Goal: Information Seeking & Learning: Learn about a topic

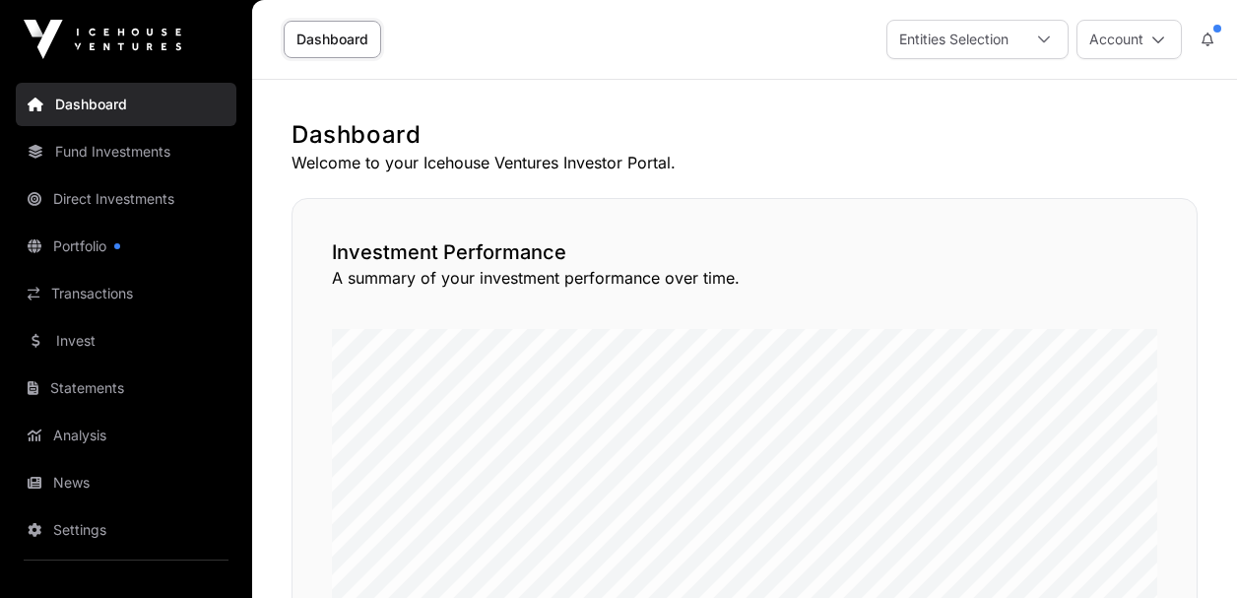
scroll to position [1109, 0]
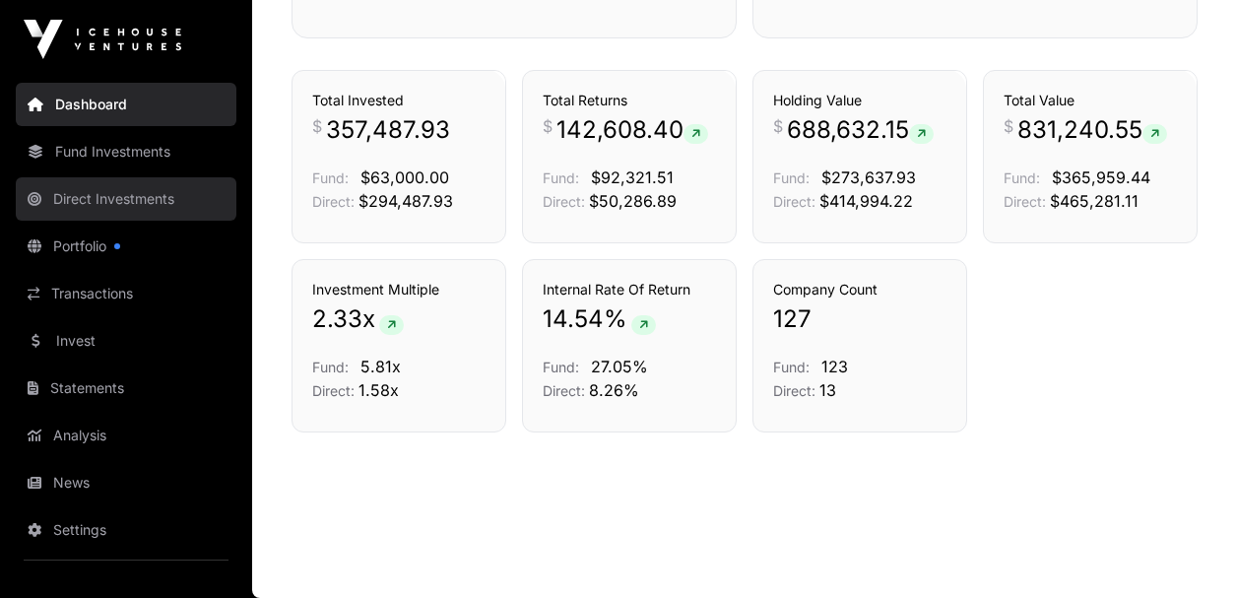
click at [105, 195] on link "Direct Investments" at bounding box center [126, 198] width 221 height 43
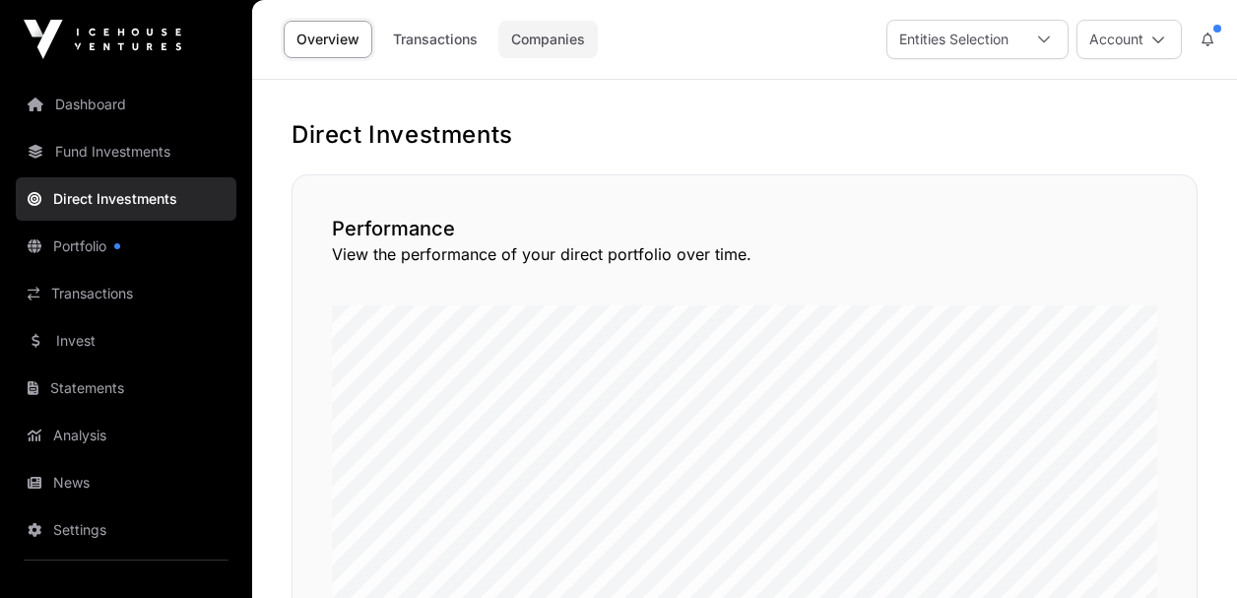
click at [559, 37] on link "Companies" at bounding box center [549, 39] width 100 height 37
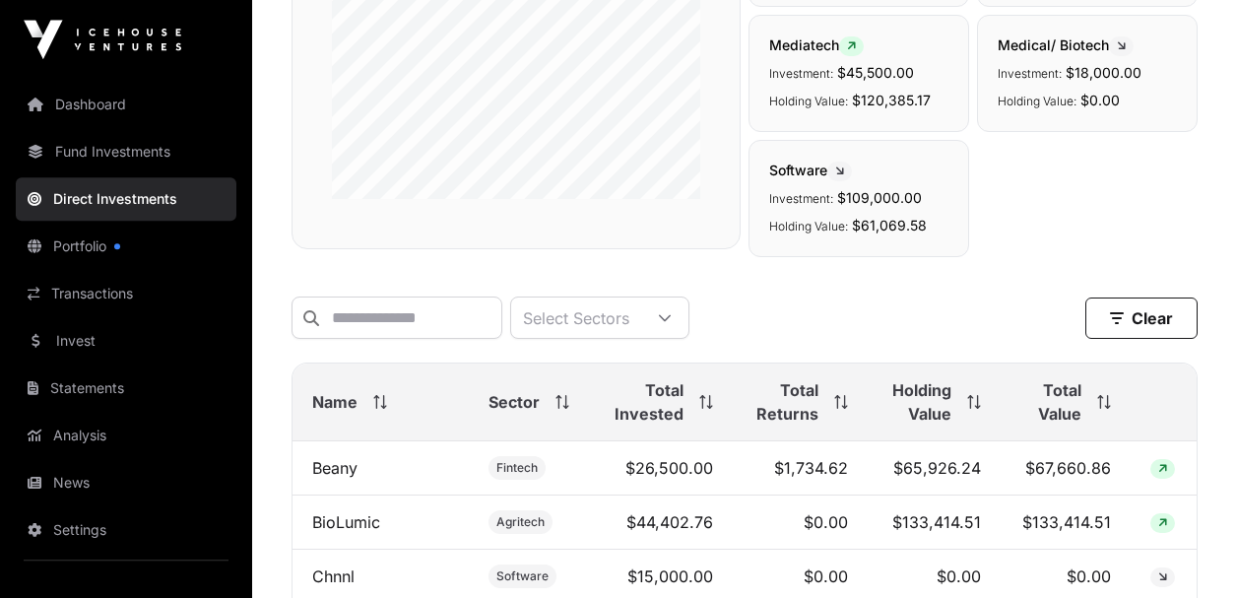
scroll to position [378, 0]
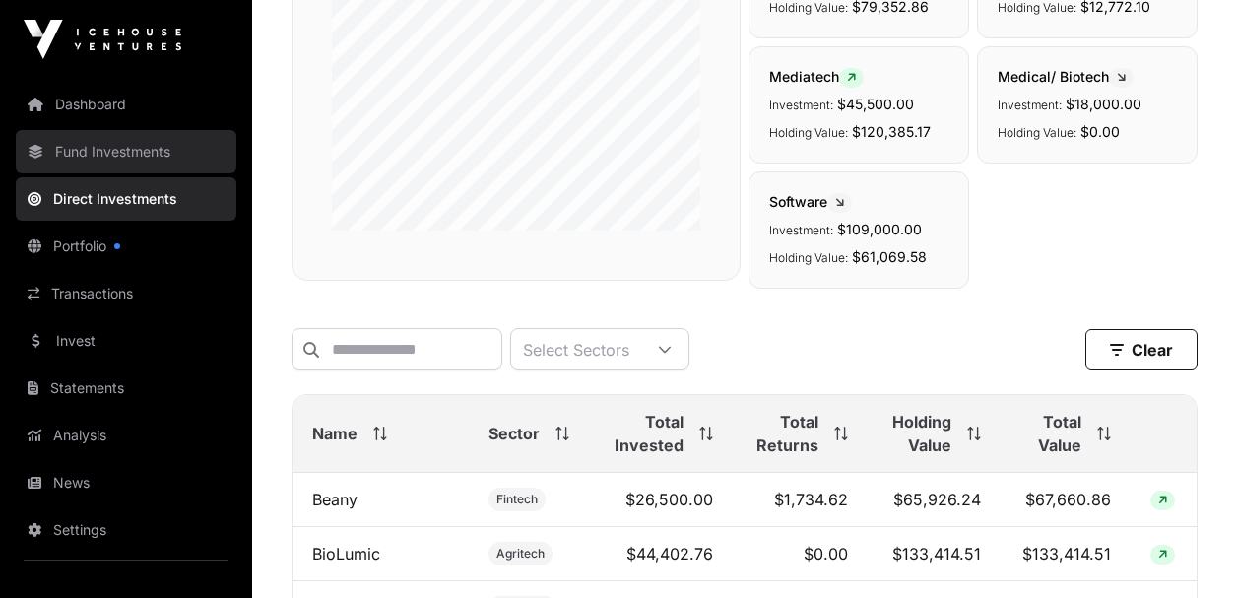
click at [129, 155] on link "Fund Investments" at bounding box center [126, 151] width 221 height 43
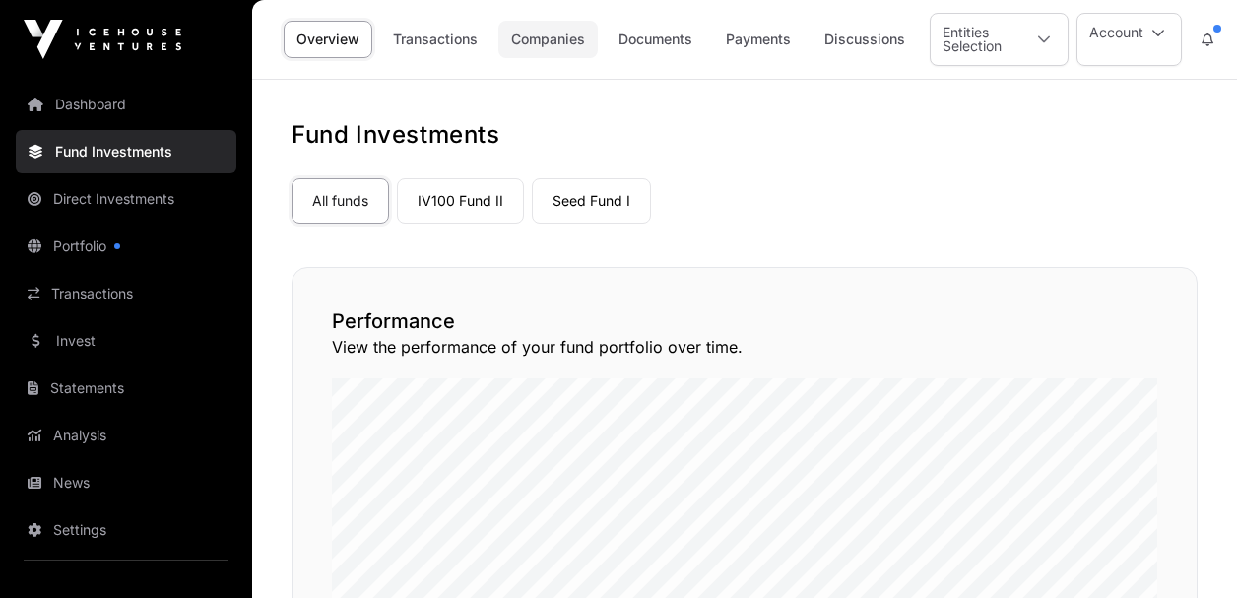
click at [573, 46] on link "Companies" at bounding box center [549, 39] width 100 height 37
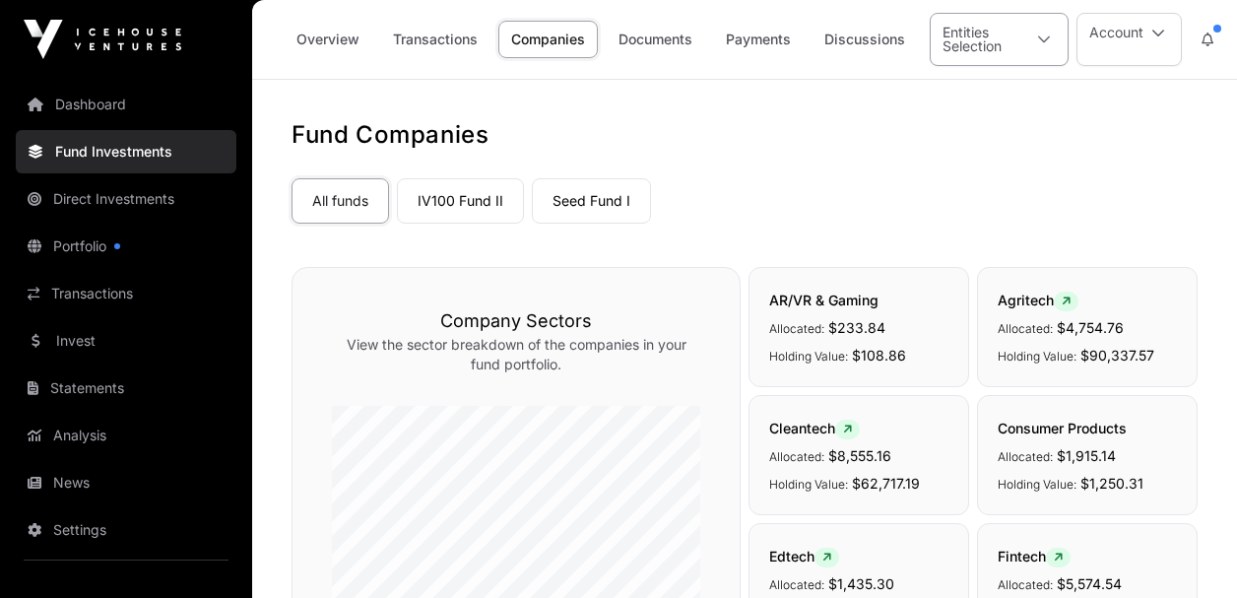
click at [1043, 36] on icon at bounding box center [1044, 40] width 14 height 14
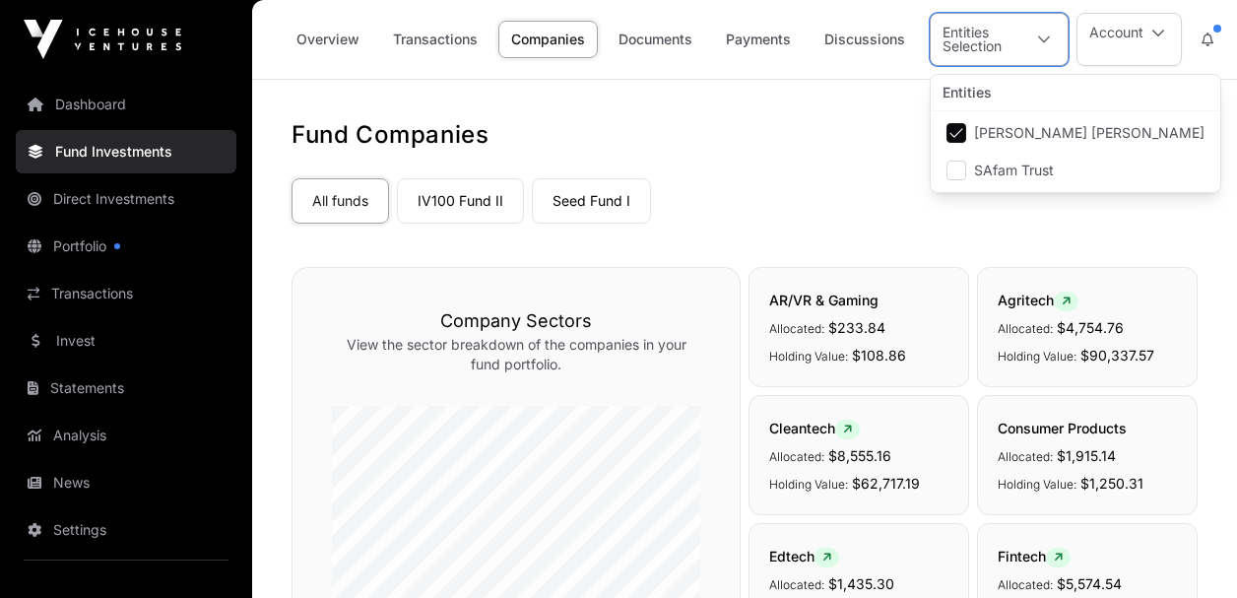
scroll to position [20, 119]
click at [1044, 33] on div at bounding box center [1044, 39] width 47 height 51
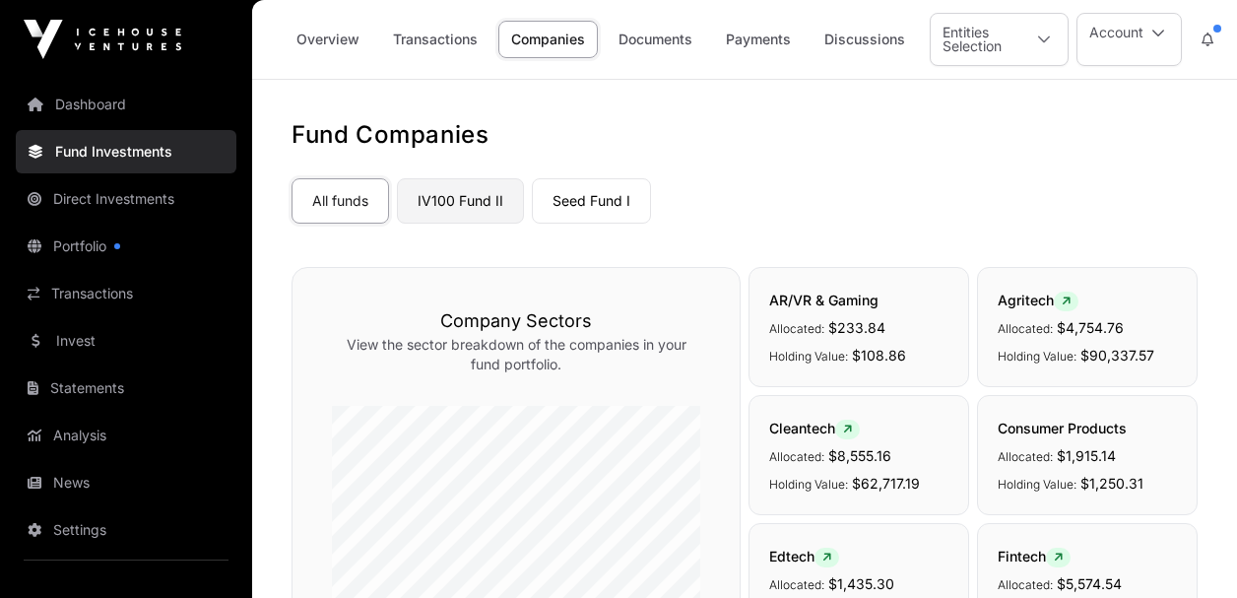
click at [457, 207] on link "IV100 Fund II" at bounding box center [460, 200] width 127 height 45
click at [616, 201] on link "Seed Fund I" at bounding box center [591, 200] width 119 height 45
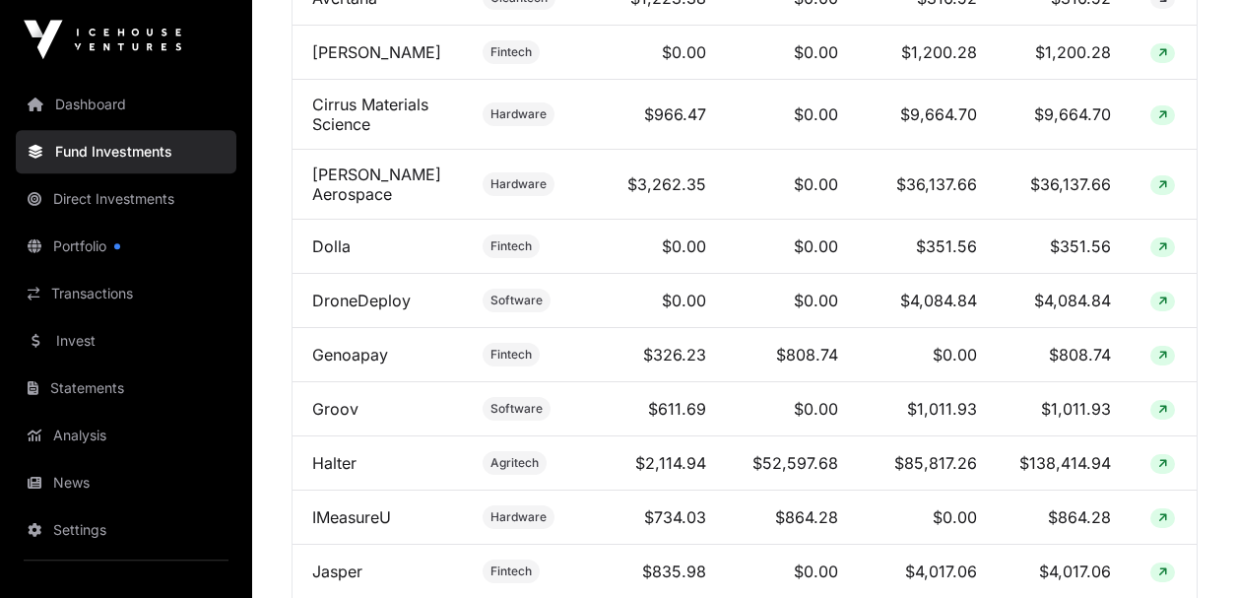
scroll to position [1277, 0]
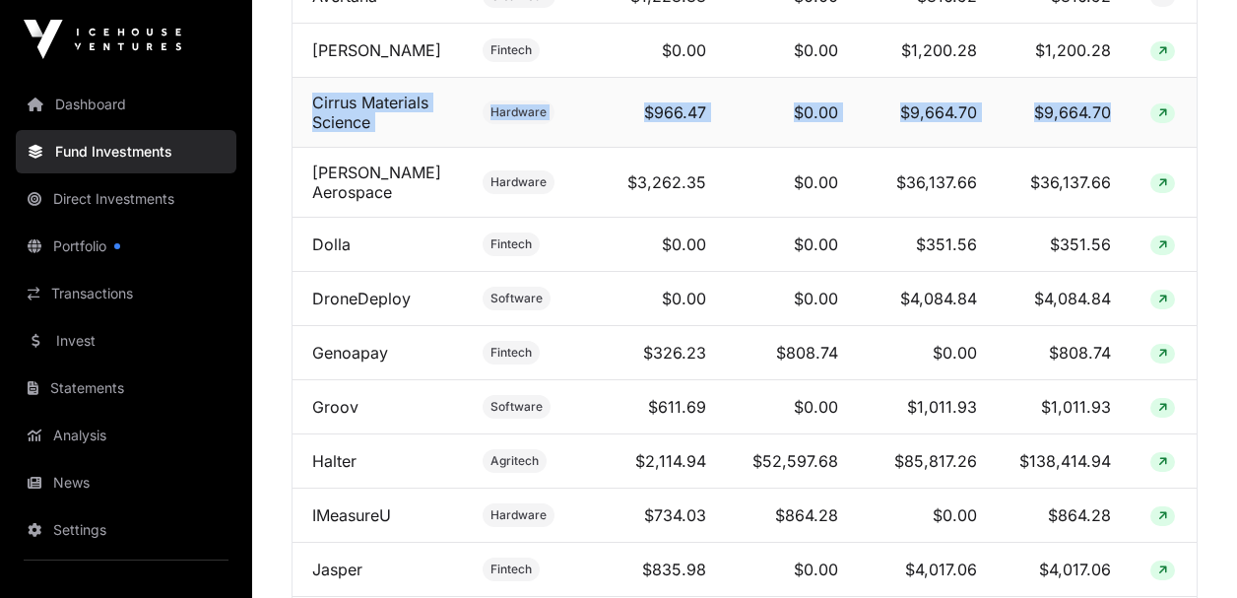
drag, startPoint x: 1123, startPoint y: 122, endPoint x: 300, endPoint y: 105, distance: 823.8
click at [300, 105] on tr "Cirrus Materials Science Hardware $966.47 $0.00 $9,664.70 $9,664.70" at bounding box center [745, 113] width 904 height 70
copy tr "Cirrus Materials Science Hardware $966.47 $0.00 $9,664.70 $9,664.70"
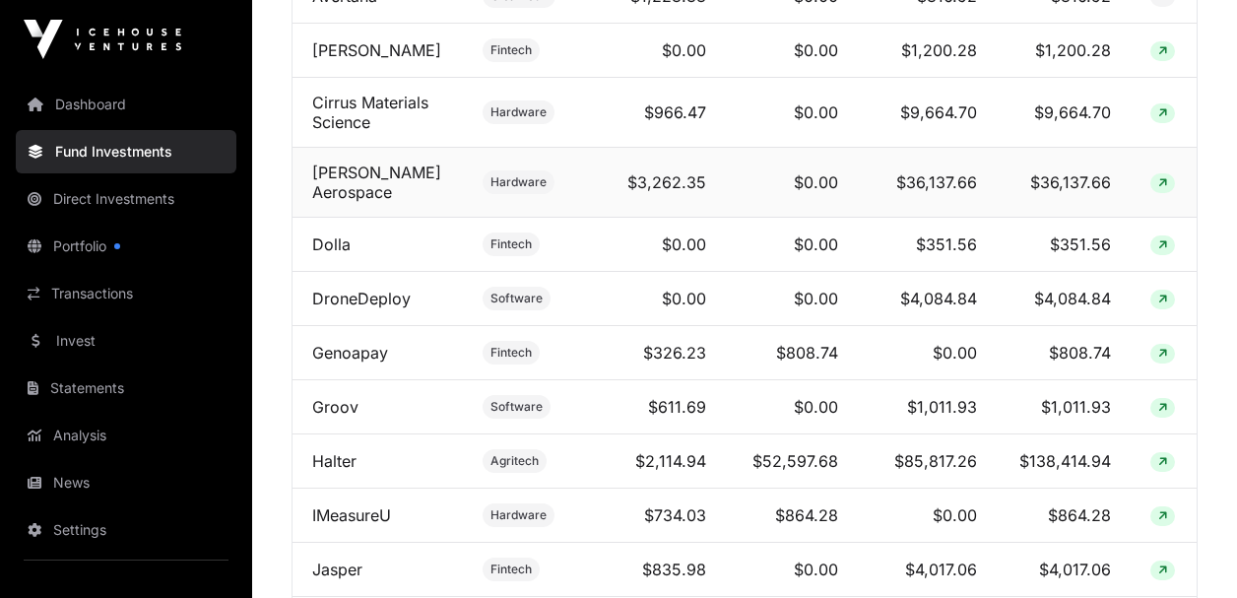
click at [1121, 199] on td "$36,137.66" at bounding box center [1064, 183] width 134 height 70
drag, startPoint x: 1114, startPoint y: 191, endPoint x: 900, endPoint y: 181, distance: 214.0
click at [900, 176] on tr "[PERSON_NAME] Aerospace Hardware $3,262.35 $0.00 $36,137.66 $36,137.66" at bounding box center [745, 183] width 904 height 70
click at [1134, 203] on td at bounding box center [1164, 183] width 66 height 70
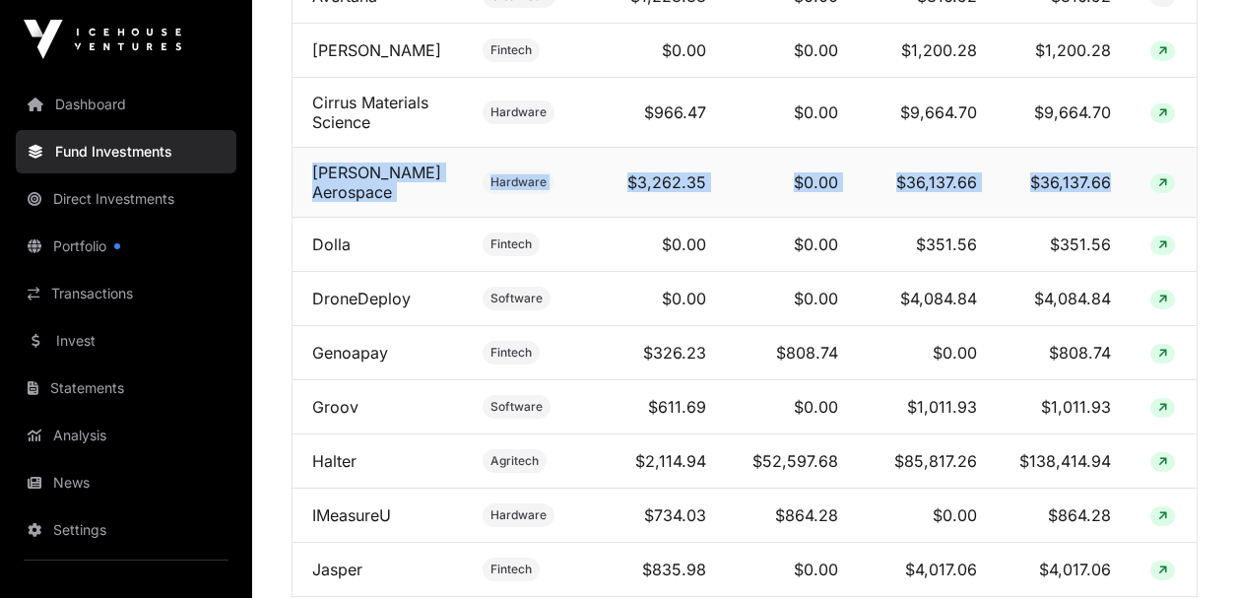
drag, startPoint x: 1126, startPoint y: 199, endPoint x: 300, endPoint y: 190, distance: 826.6
click at [300, 189] on tr "[PERSON_NAME] Aerospace Hardware $3,262.35 $0.00 $36,137.66 $36,137.66" at bounding box center [745, 183] width 904 height 70
copy tr "[PERSON_NAME] Aerospace Hardware $3,262.35 $0.00 $36,137.66 $36,137.66"
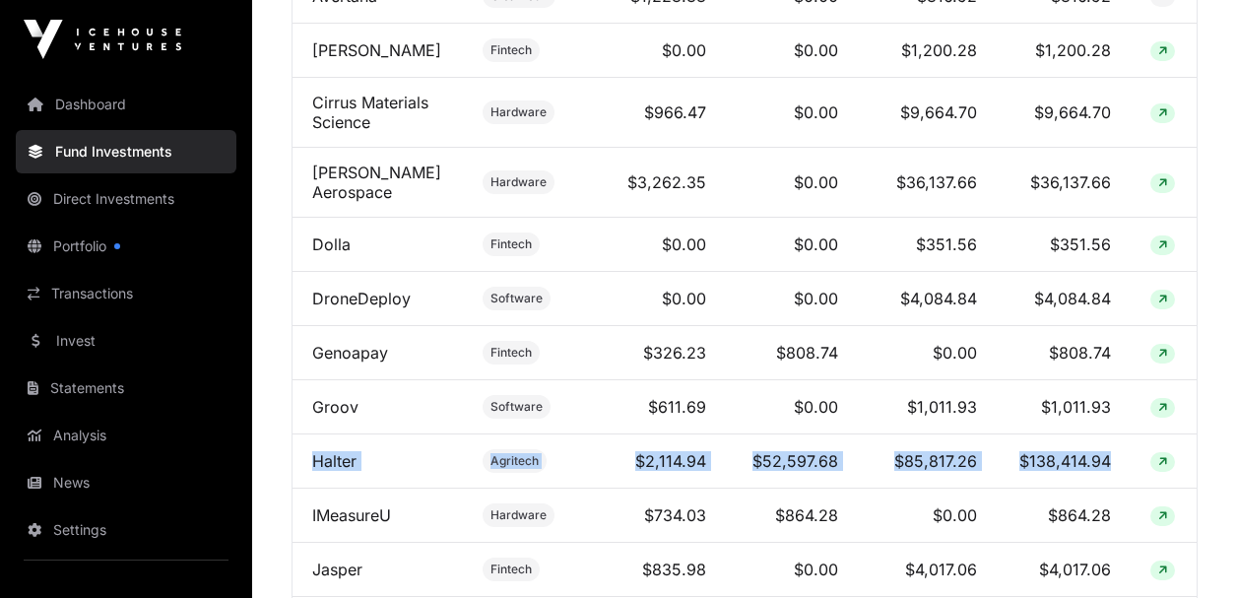
drag, startPoint x: 1113, startPoint y: 477, endPoint x: 291, endPoint y: 471, distance: 822.7
copy tr "Halter Agritech $2,114.94 $52,597.68 $85,817.26 $138,414.94"
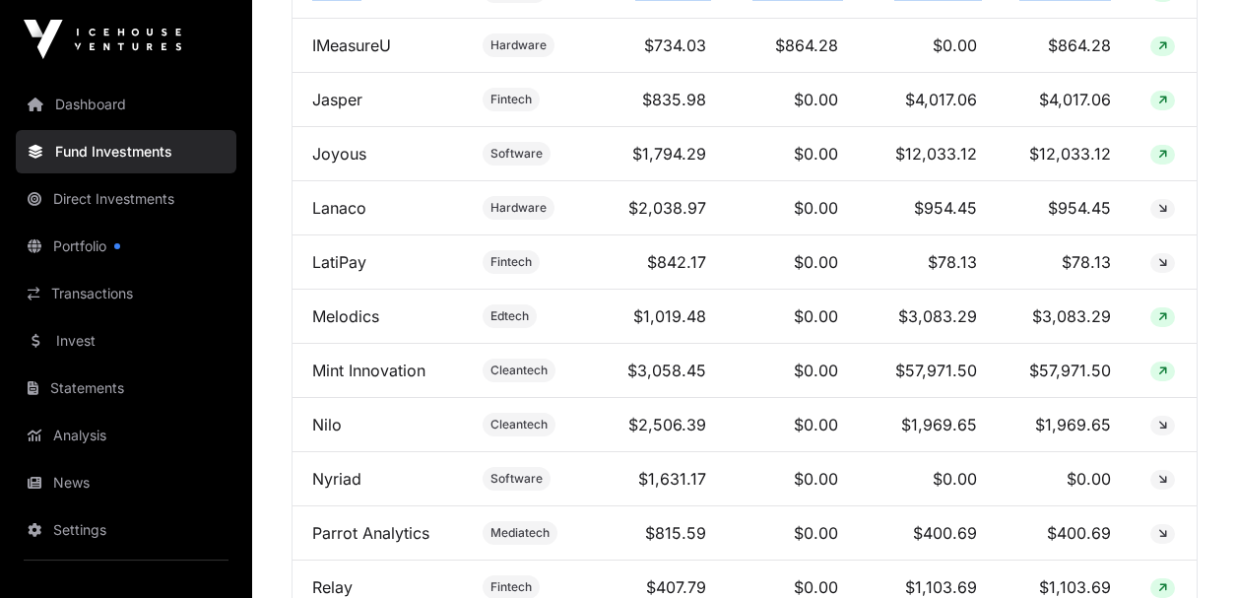
scroll to position [1750, 0]
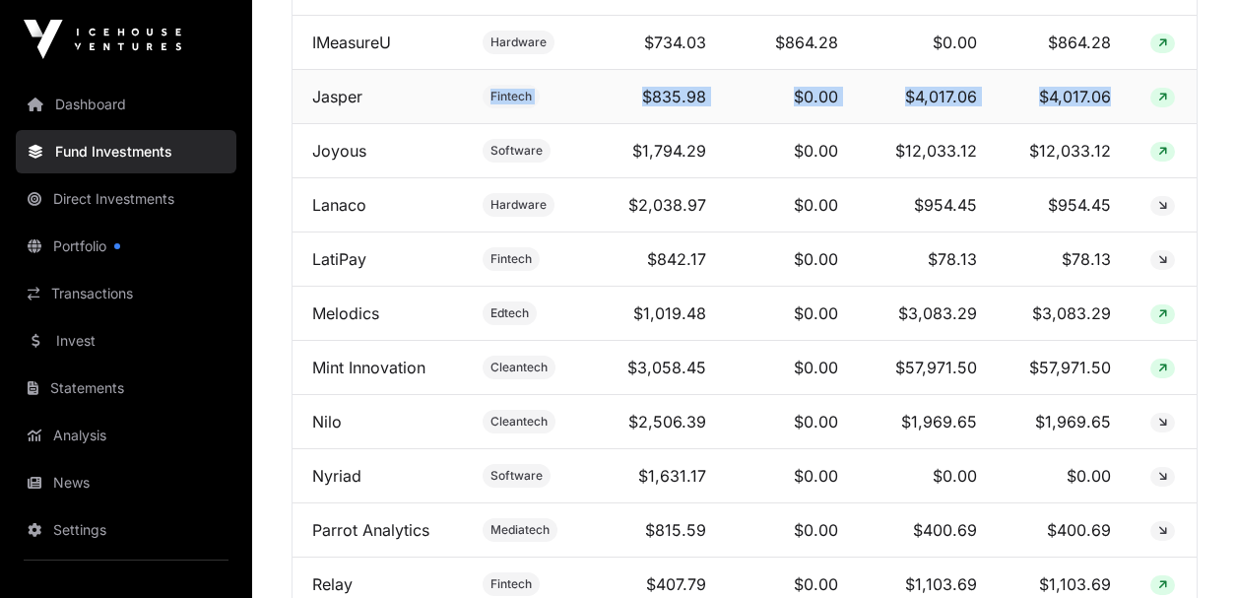
drag, startPoint x: 1115, startPoint y: 116, endPoint x: 300, endPoint y: 127, distance: 814.8
click at [300, 124] on tr "Jasper Fintech $835.98 $0.00 $4,017.06 $4,017.06" at bounding box center [745, 97] width 904 height 54
copy tr "Fintech $835.98 $0.00 $4,017.06 $4,017.06"
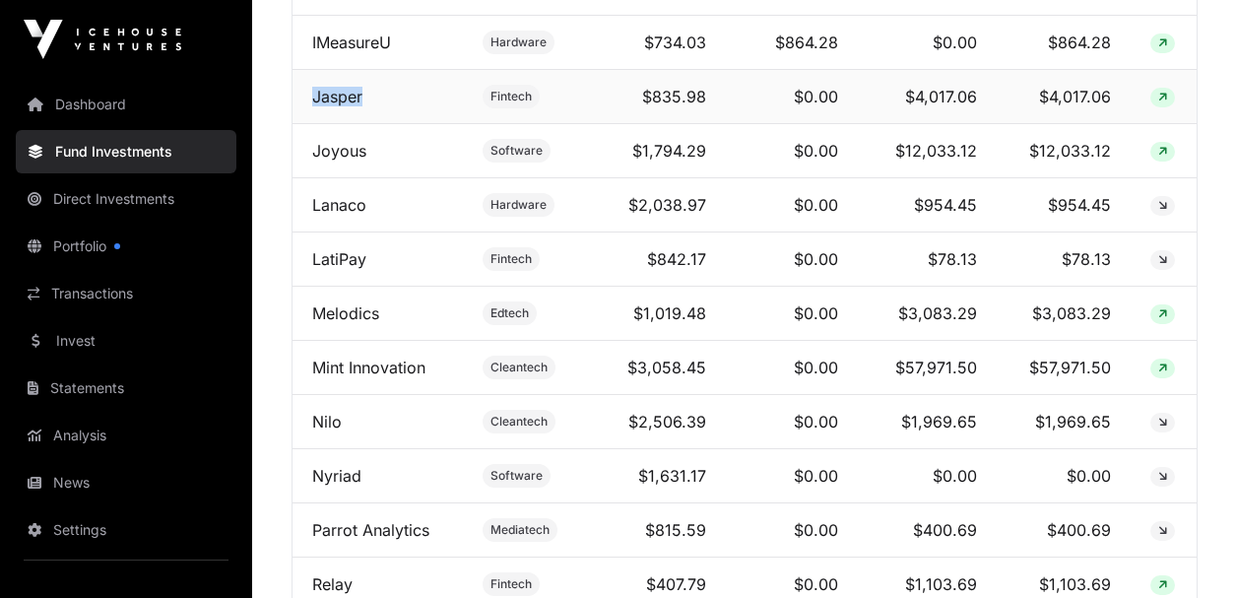
drag, startPoint x: 372, startPoint y: 117, endPoint x: 304, endPoint y: 117, distance: 68.0
click at [304, 117] on td "Jasper" at bounding box center [378, 97] width 170 height 54
copy link "Jasper"
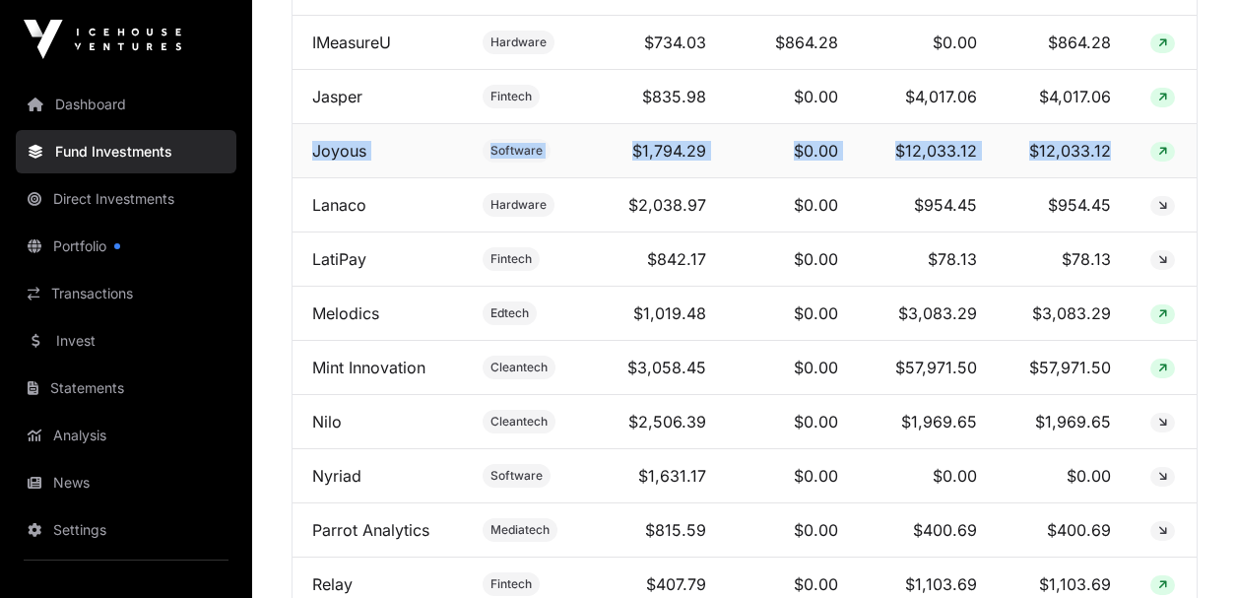
drag, startPoint x: 1115, startPoint y: 174, endPoint x: 294, endPoint y: 167, distance: 821.7
click at [294, 167] on tr "Joyous Software $1,794.29 $0.00 $12,033.12 $12,033.12" at bounding box center [745, 151] width 904 height 54
copy tr "Joyous Software $1,794.29 $0.00 $12,033.12 $12,033.12"
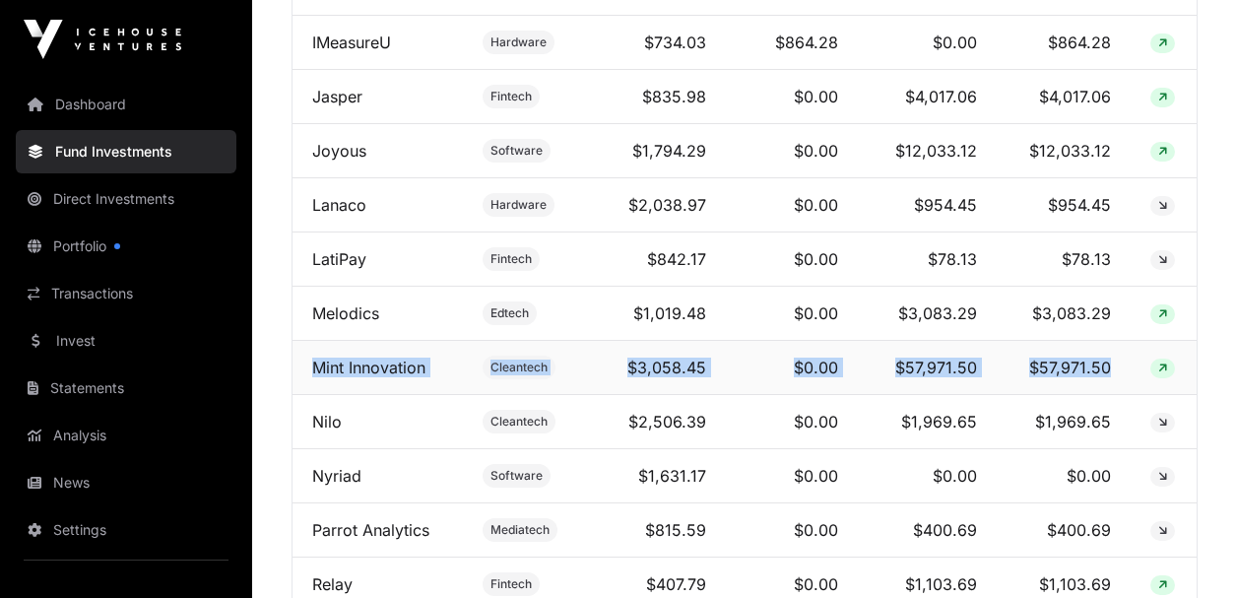
drag, startPoint x: 870, startPoint y: 385, endPoint x: 300, endPoint y: 381, distance: 570.5
click at [300, 381] on tr "Mint Innovation Cleantech $3,058.45 $0.00 $57,971.50 $57,971.50" at bounding box center [745, 368] width 904 height 54
copy tr "Mint Innovation Cleantech $3,058.45 $0.00 $57,971.50 $57,971.50"
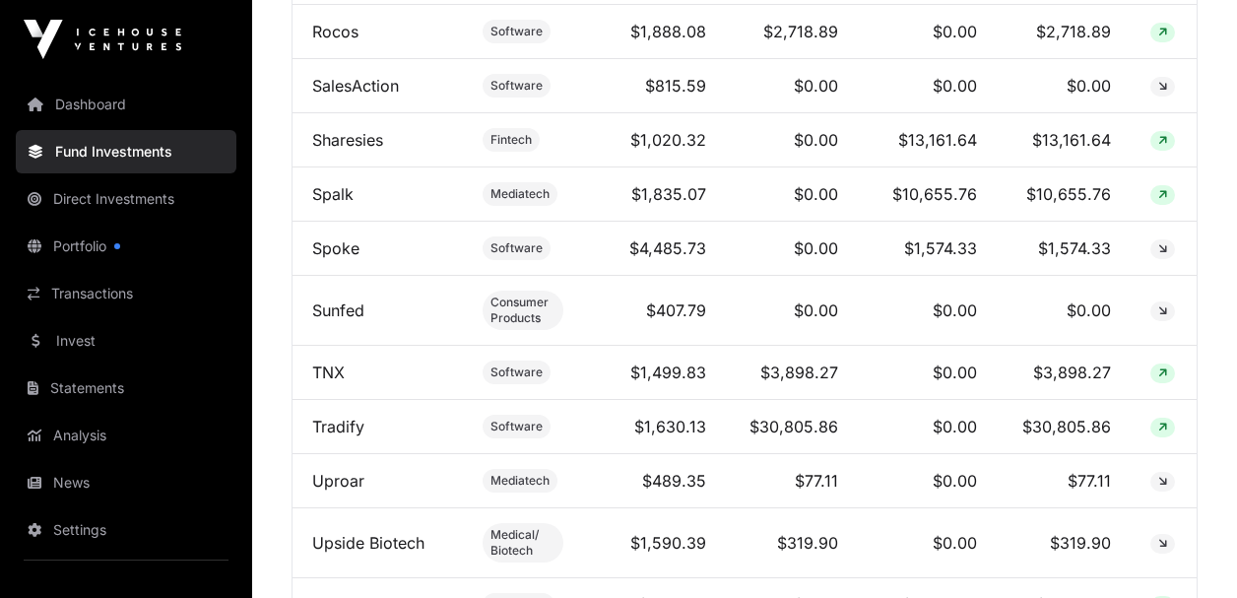
scroll to position [2365, 0]
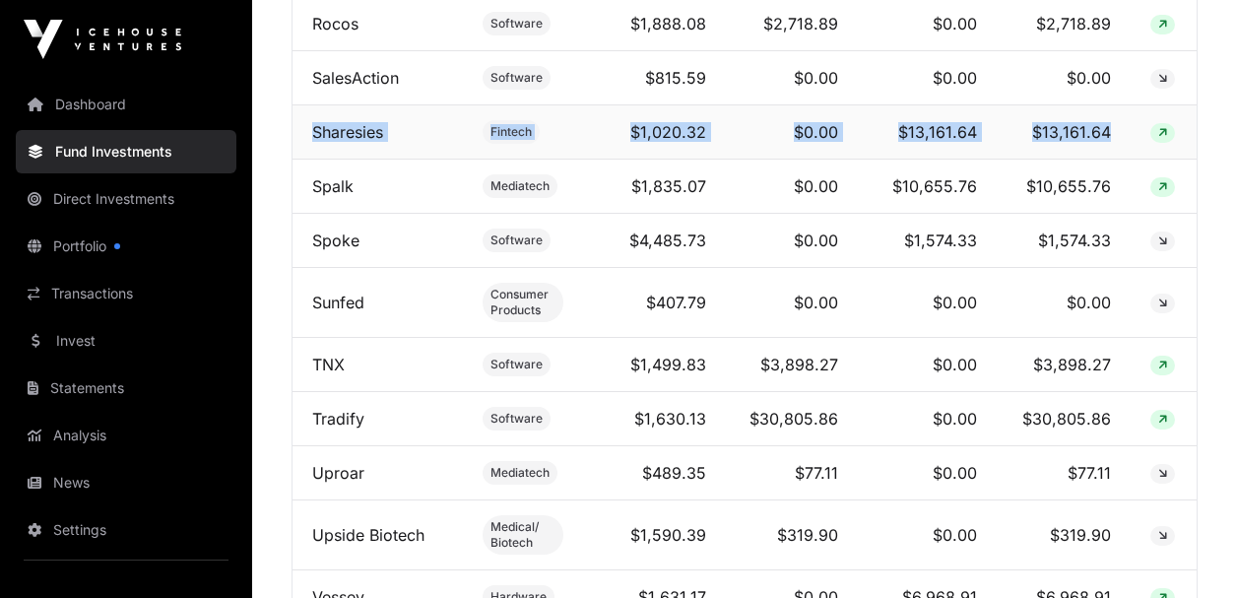
drag, startPoint x: 1121, startPoint y: 180, endPoint x: 298, endPoint y: 177, distance: 823.6
click at [298, 160] on tr "Sharesies Fintech $1,020.32 $0.00 $13,161.64 $13,161.64" at bounding box center [745, 132] width 904 height 54
copy tr "Sharesies Fintech $1,020.32 $0.00 $13,161.64 $13,161.64"
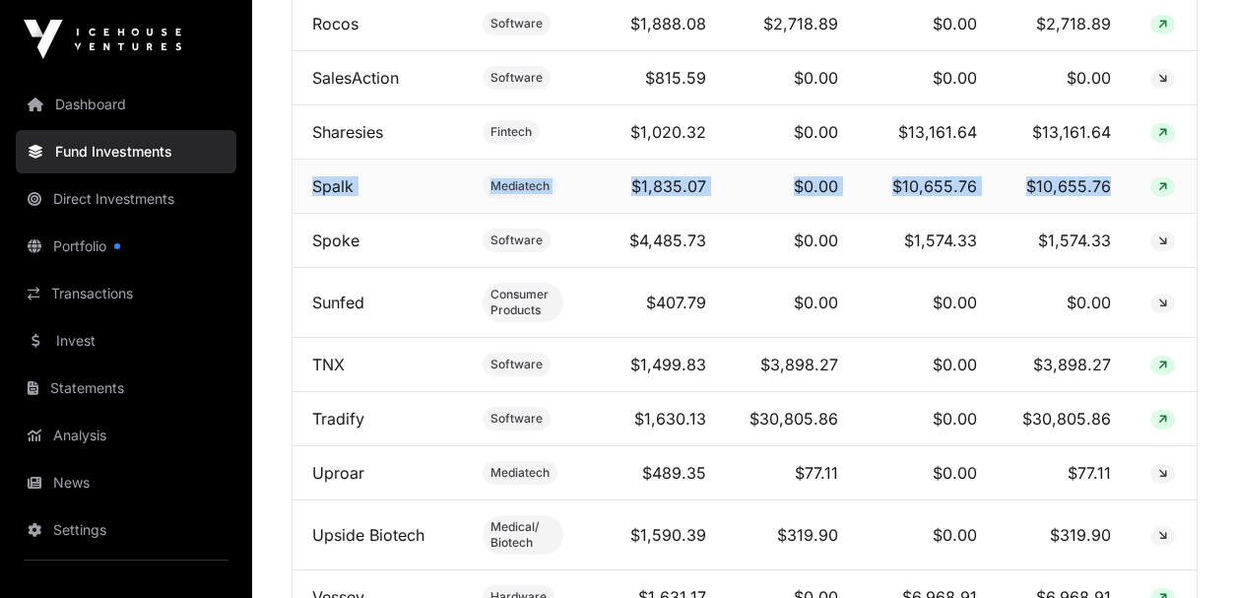
drag, startPoint x: 1116, startPoint y: 233, endPoint x: 298, endPoint y: 243, distance: 818.8
click at [298, 214] on tr "Spalk Mediatech $1,835.07 $0.00 $10,655.76 $10,655.76" at bounding box center [745, 187] width 904 height 54
copy tr "Spalk Mediatech $1,835.07 $0.00 $10,655.76 $10,655.76"
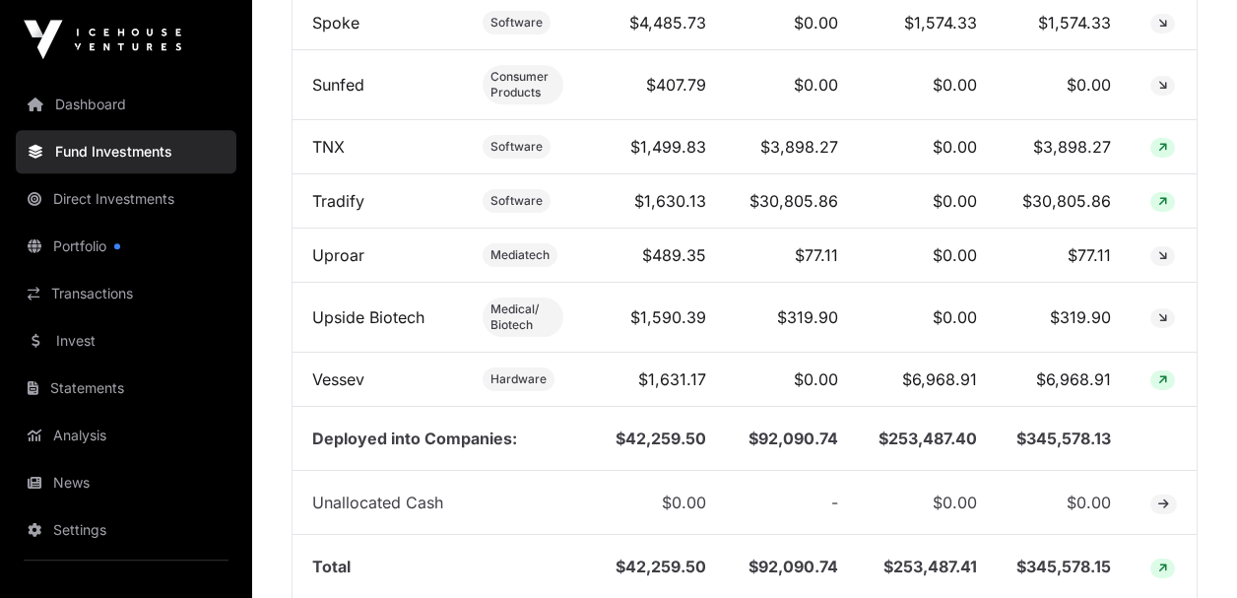
scroll to position [2601, 0]
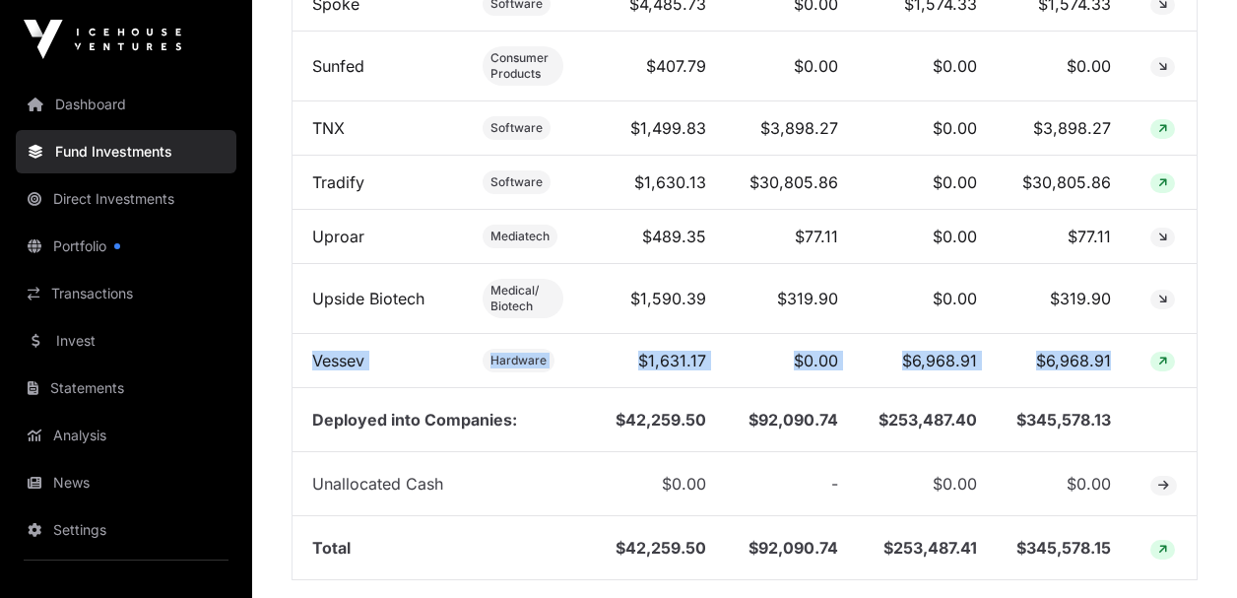
drag, startPoint x: 1118, startPoint y: 405, endPoint x: 293, endPoint y: 410, distance: 825.6
copy tr "Vessev Hardware $1,631.17 $0.00 $6,968.91 $6,968.91"
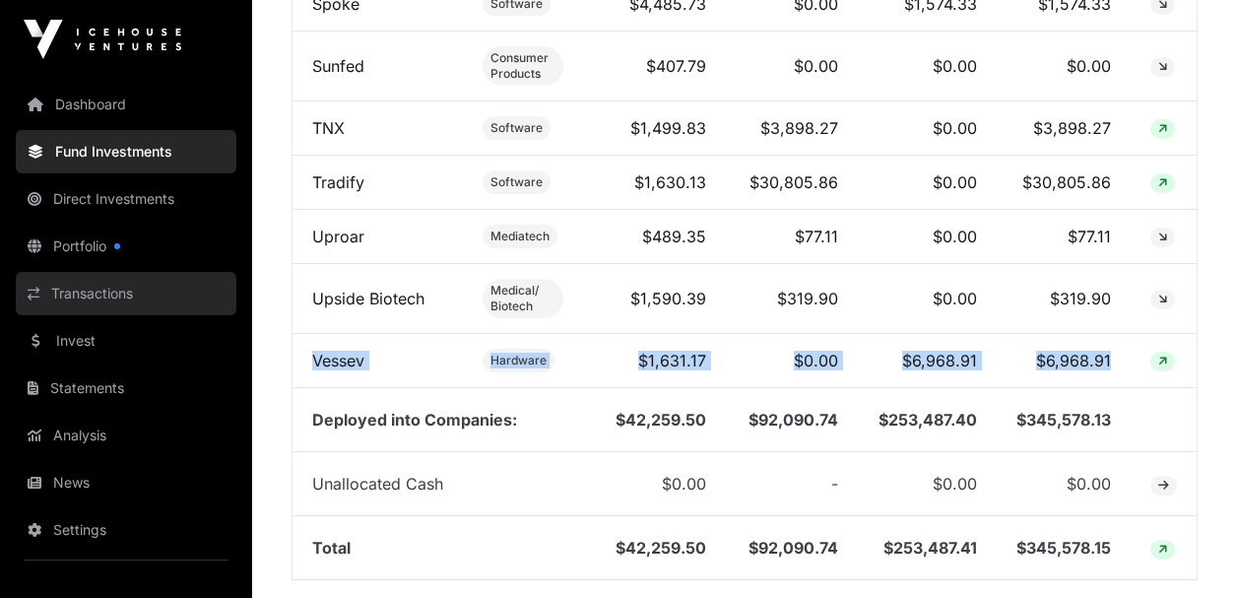
click at [100, 292] on link "Transactions" at bounding box center [126, 293] width 221 height 43
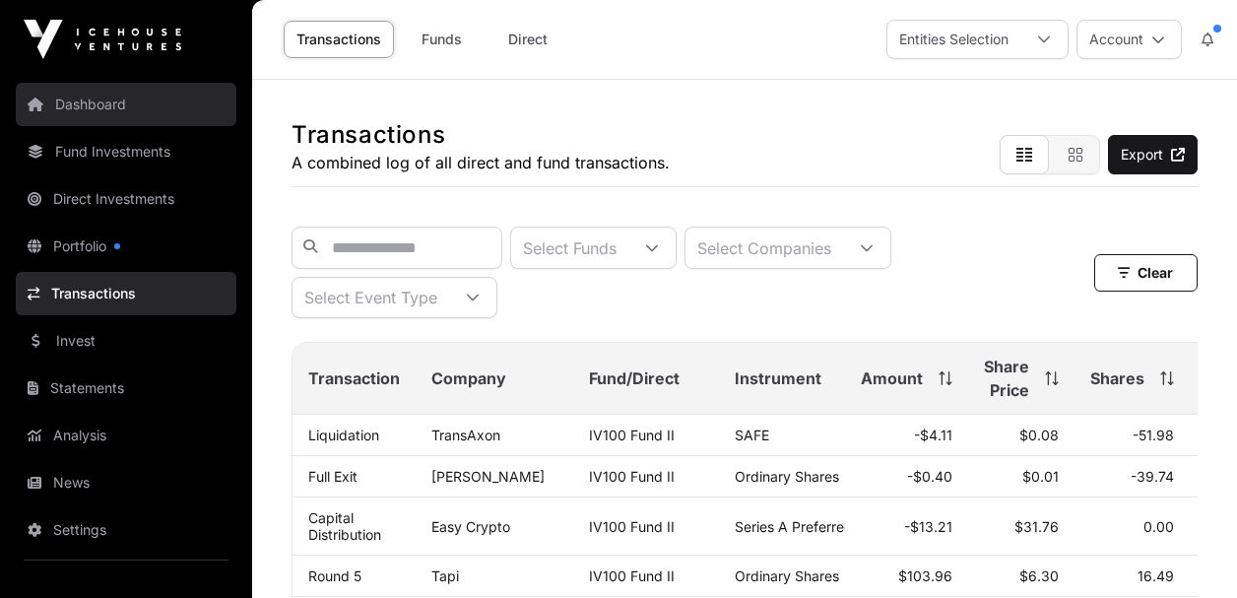
click at [104, 103] on link "Dashboard" at bounding box center [126, 104] width 221 height 43
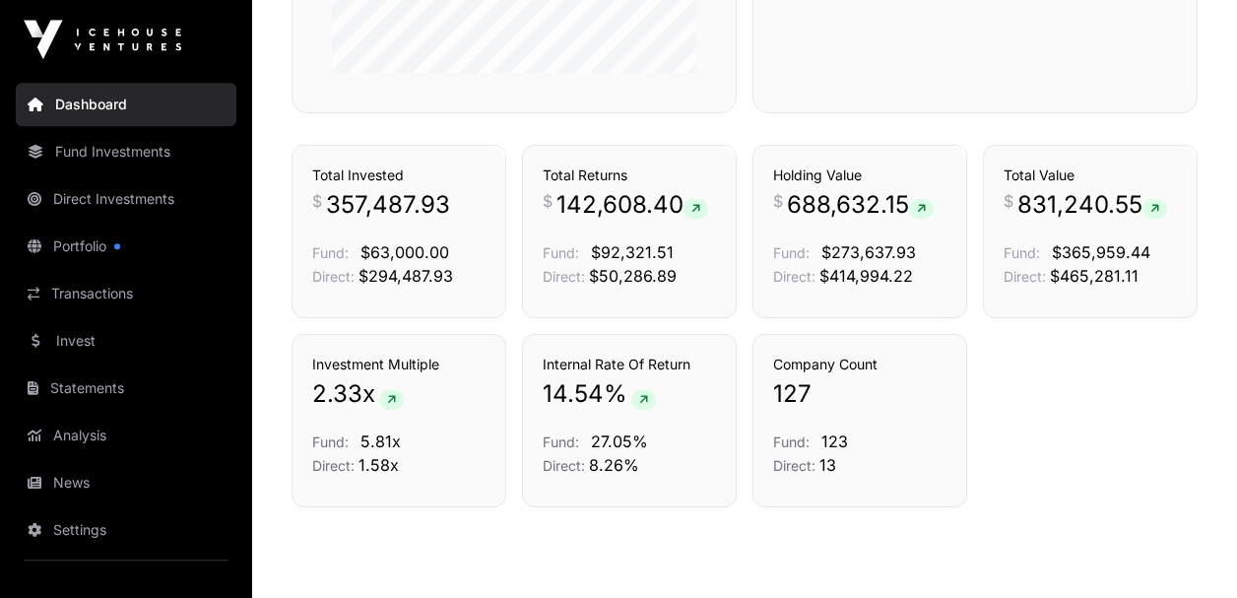
scroll to position [1040, 0]
